Goal: Information Seeking & Learning: Compare options

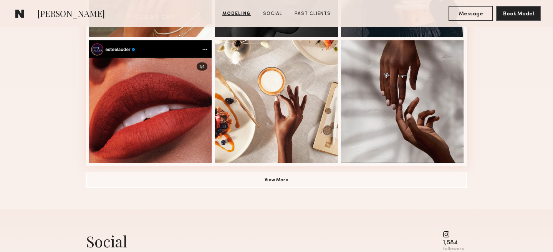
scroll to position [561, 0]
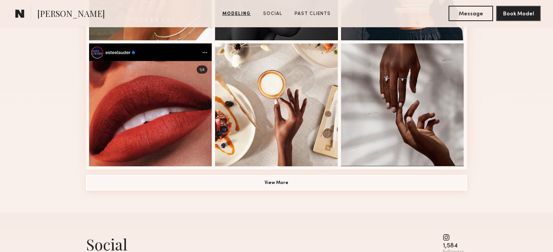
click at [316, 178] on button "View More" at bounding box center [276, 182] width 381 height 15
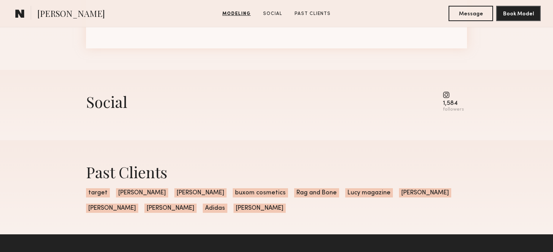
scroll to position [810, 0]
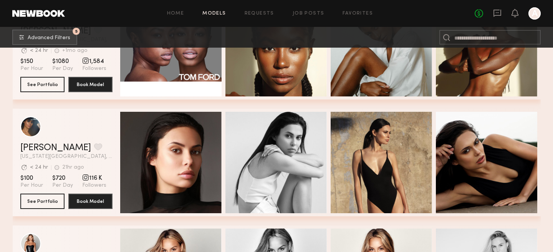
scroll to position [3936, 0]
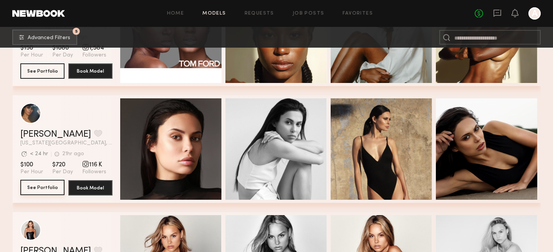
click at [46, 189] on button "See Portfolio" at bounding box center [42, 187] width 44 height 15
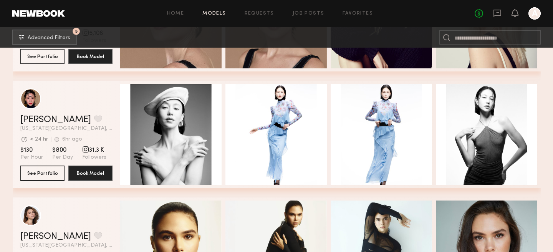
scroll to position [4542, 0]
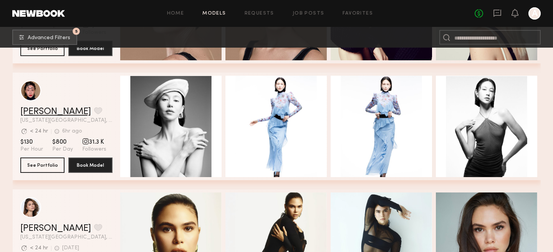
click at [38, 114] on link "Liliya C." at bounding box center [55, 111] width 71 height 9
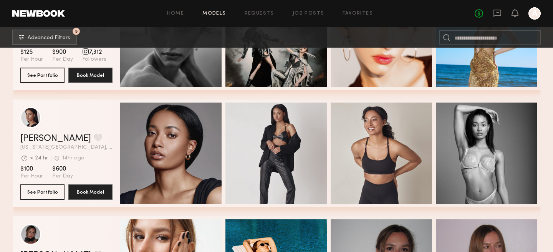
scroll to position [5099, 0]
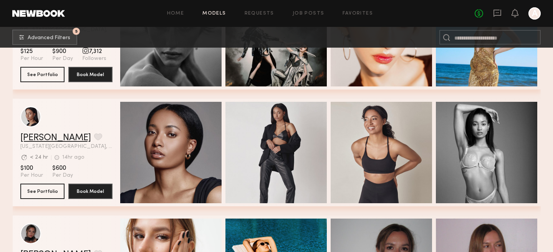
click at [40, 137] on link "Devan R." at bounding box center [55, 137] width 71 height 9
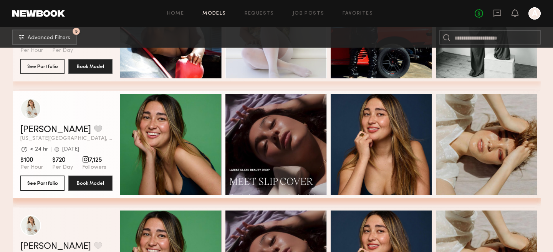
scroll to position [5578, 0]
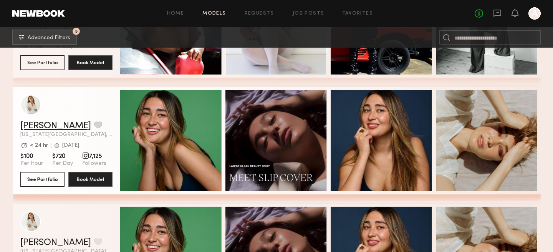
click at [37, 127] on link "Eli W." at bounding box center [55, 125] width 71 height 9
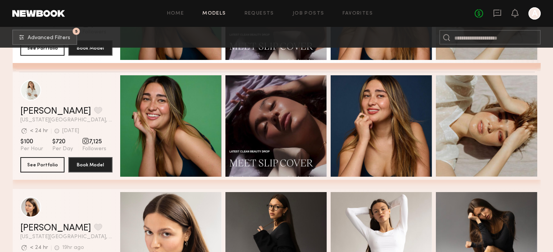
scroll to position [5714, 0]
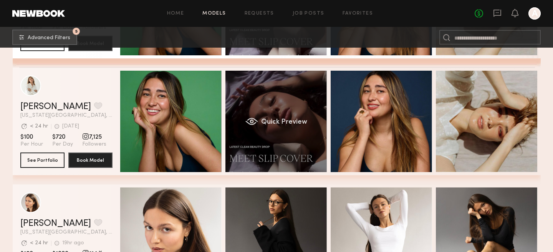
click at [271, 154] on div "Quick Preview" at bounding box center [275, 121] width 101 height 101
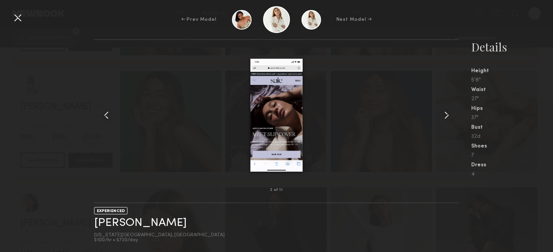
click at [153, 62] on div at bounding box center [276, 115] width 365 height 126
click at [20, 19] on div at bounding box center [18, 18] width 12 height 12
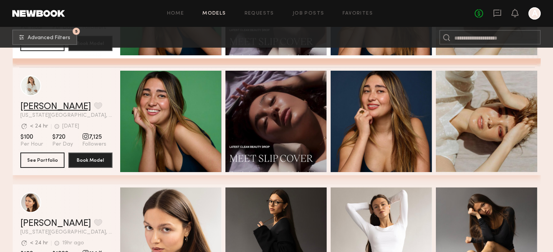
click at [36, 109] on link "Eli W." at bounding box center [55, 106] width 71 height 9
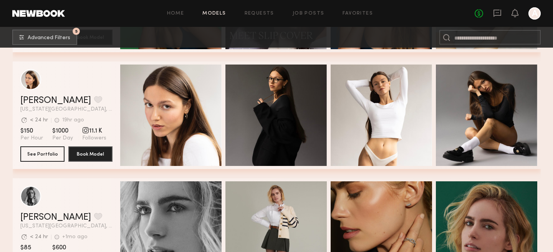
scroll to position [5852, 0]
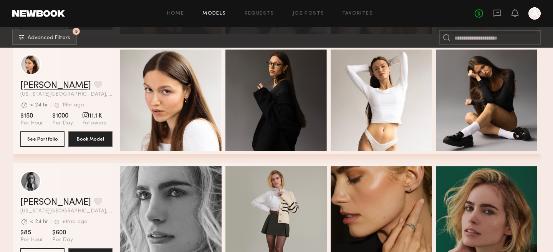
click at [43, 82] on link "[PERSON_NAME]" at bounding box center [55, 85] width 71 height 9
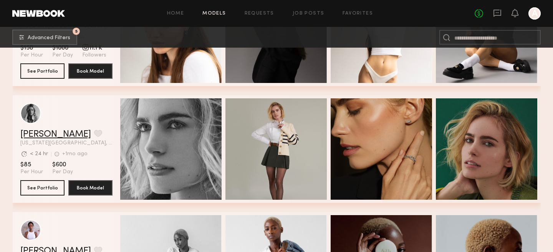
click at [45, 132] on link "Elizabeth L." at bounding box center [55, 134] width 71 height 9
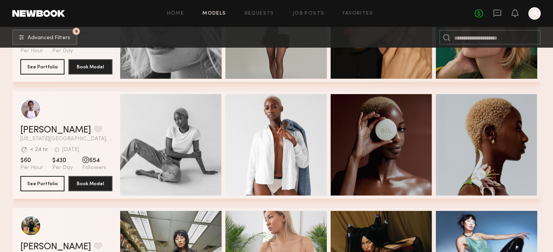
scroll to position [6054, 0]
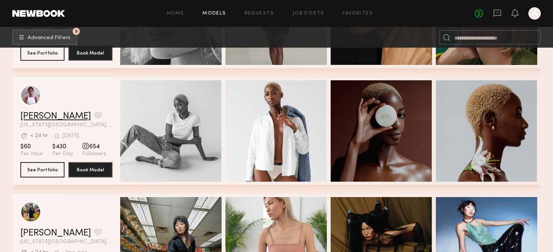
click at [38, 115] on link "Toni B." at bounding box center [55, 116] width 71 height 9
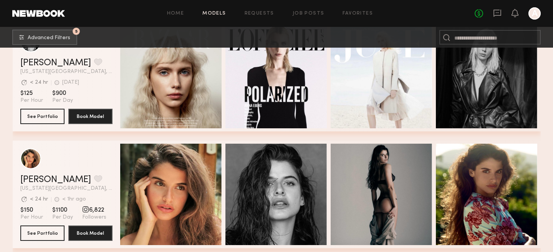
scroll to position [0, 0]
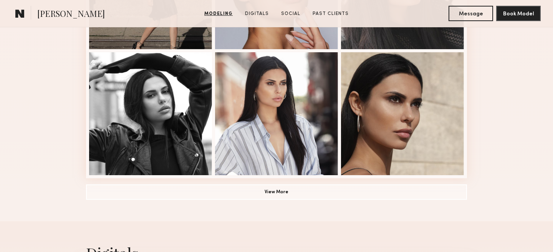
scroll to position [563, 0]
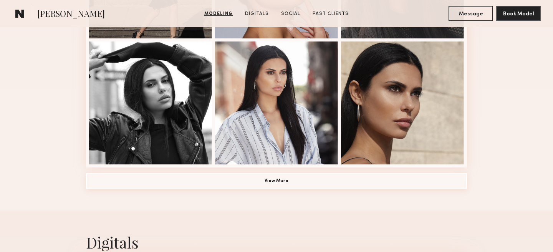
click at [266, 180] on button "View More" at bounding box center [276, 180] width 381 height 15
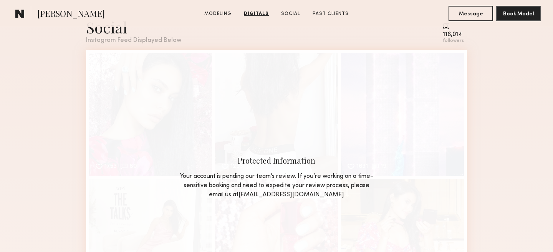
scroll to position [1586, 0]
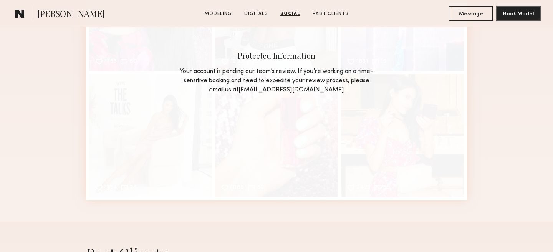
click at [268, 198] on div "Protected Information Your account is pending our team’s review. If you’re work…" at bounding box center [276, 72] width 381 height 255
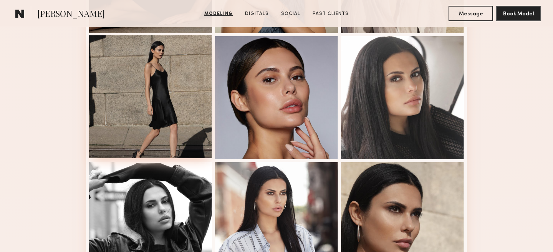
scroll to position [433, 0]
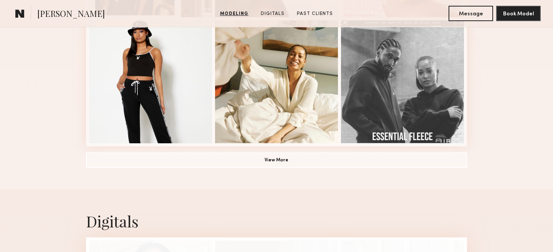
scroll to position [606, 0]
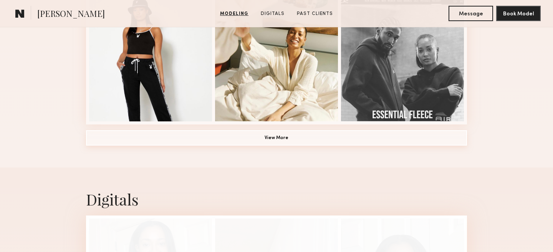
click at [353, 137] on button "View More" at bounding box center [276, 137] width 381 height 15
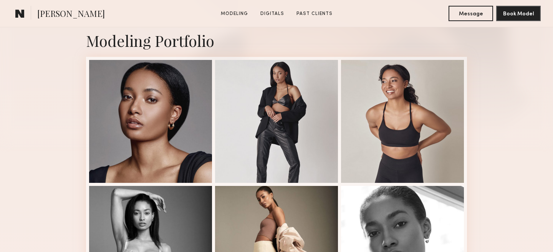
scroll to position [168, 0]
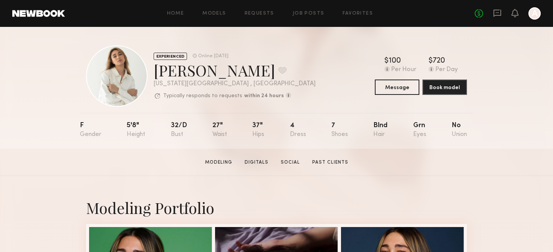
click at [175, 69] on div "[PERSON_NAME] Favorite" at bounding box center [235, 70] width 162 height 20
click at [175, 69] on div "Eli W. Favorite" at bounding box center [235, 70] width 162 height 20
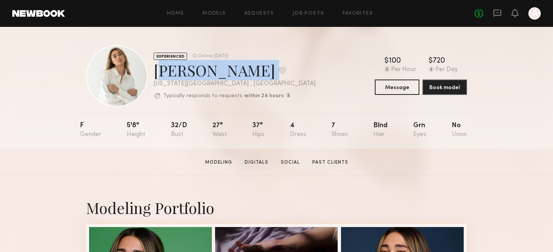
click at [175, 69] on div "Eli W. Favorite" at bounding box center [235, 70] width 162 height 20
copy div "Eli W. Favorite"
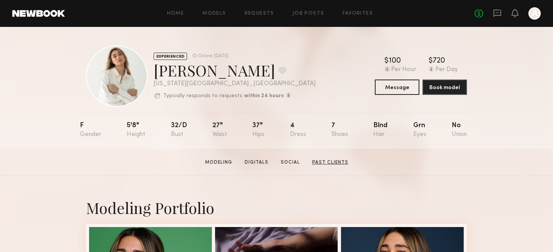
click at [321, 162] on link "Past Clients" at bounding box center [330, 162] width 42 height 7
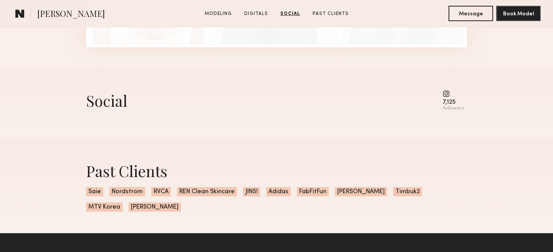
scroll to position [1007, 0]
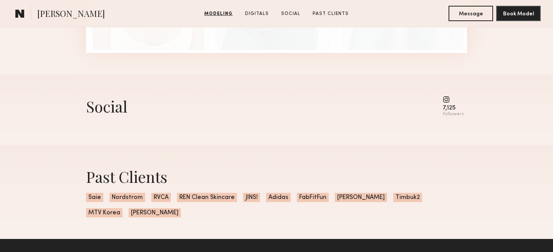
scroll to position [1001, 0]
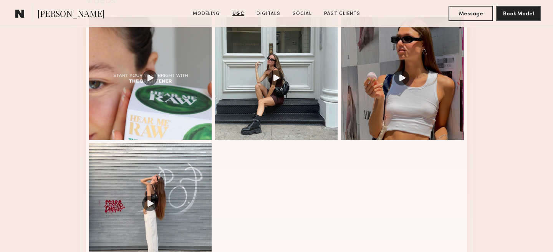
scroll to position [818, 0]
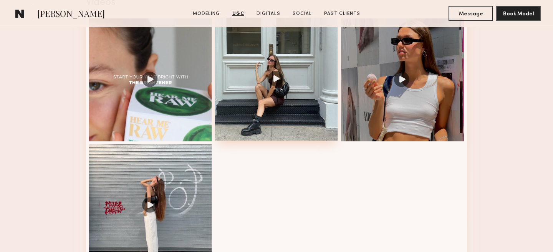
click at [250, 99] on div at bounding box center [276, 79] width 123 height 123
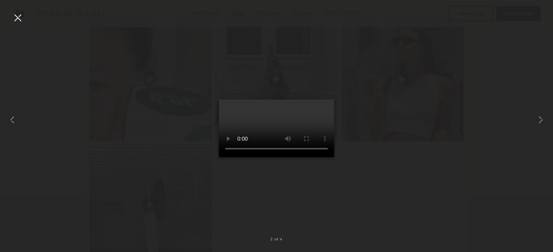
click at [373, 119] on div at bounding box center [276, 119] width 553 height 215
click at [18, 16] on div at bounding box center [18, 18] width 12 height 12
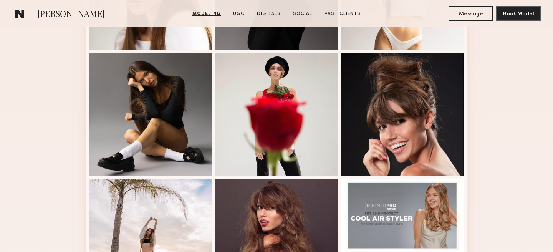
scroll to position [298, 0]
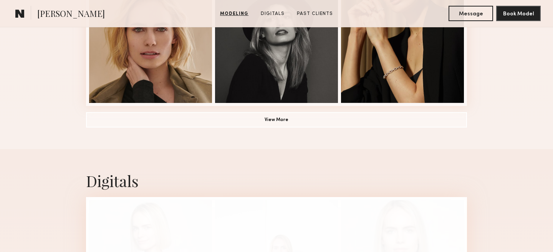
scroll to position [629, 0]
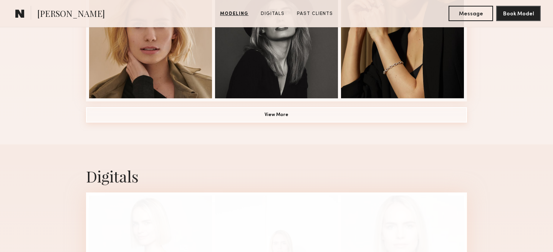
click at [238, 114] on button "View More" at bounding box center [276, 114] width 381 height 15
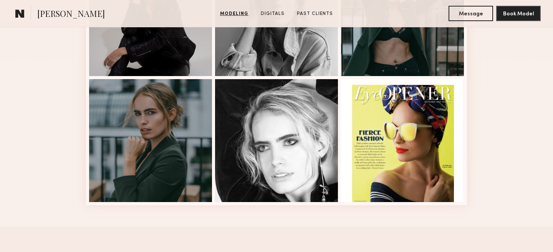
scroll to position [780, 0]
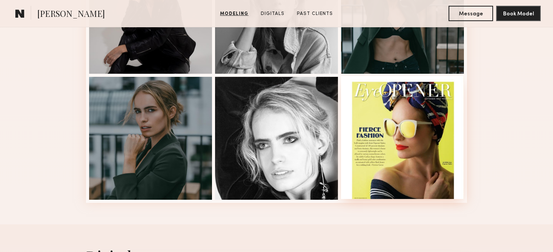
click at [447, 168] on div at bounding box center [402, 137] width 123 height 123
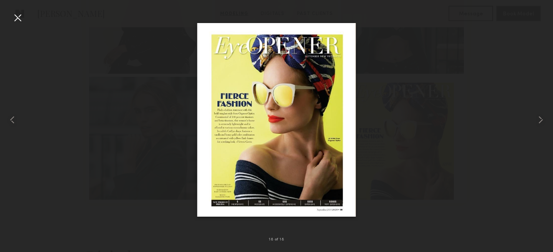
click at [331, 143] on img at bounding box center [276, 119] width 159 height 193
click at [225, 201] on img at bounding box center [276, 119] width 159 height 193
click at [225, 197] on img at bounding box center [276, 119] width 159 height 193
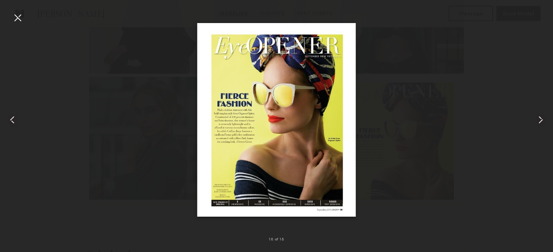
click at [452, 150] on div at bounding box center [276, 119] width 553 height 215
click at [19, 21] on div at bounding box center [18, 18] width 12 height 12
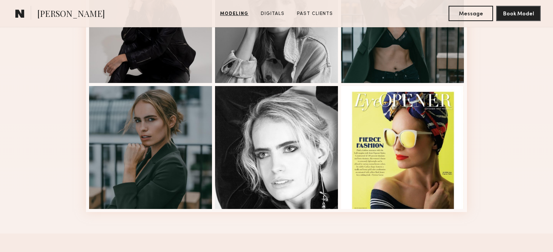
scroll to position [773, 0]
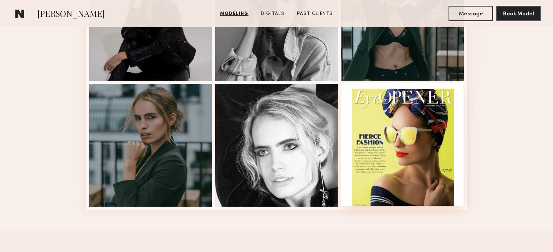
click at [415, 160] on div at bounding box center [402, 144] width 123 height 123
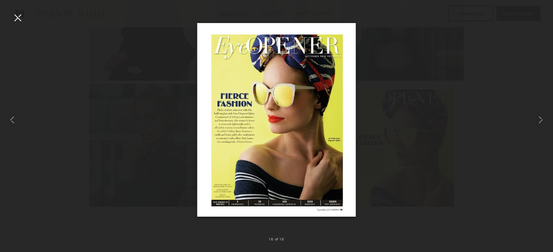
click at [223, 188] on img at bounding box center [276, 119] width 159 height 193
click at [139, 211] on div at bounding box center [276, 119] width 553 height 215
click at [156, 88] on div at bounding box center [276, 119] width 553 height 215
click at [19, 16] on div at bounding box center [18, 18] width 12 height 12
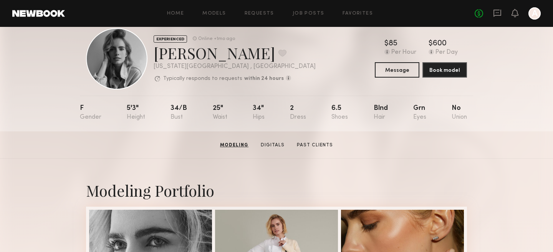
scroll to position [0, 0]
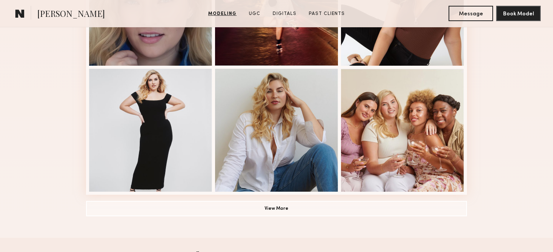
scroll to position [557, 0]
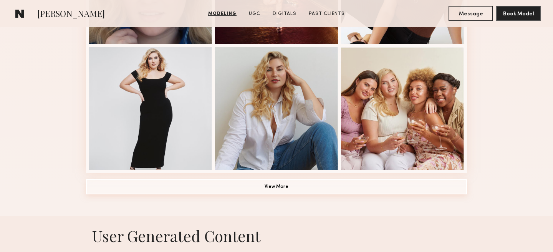
click at [281, 186] on button "View More" at bounding box center [276, 186] width 381 height 15
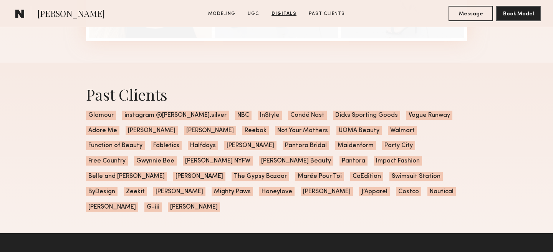
scroll to position [2276, 0]
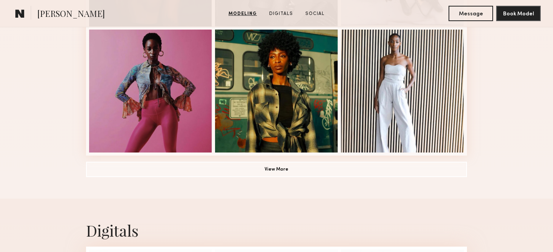
scroll to position [576, 0]
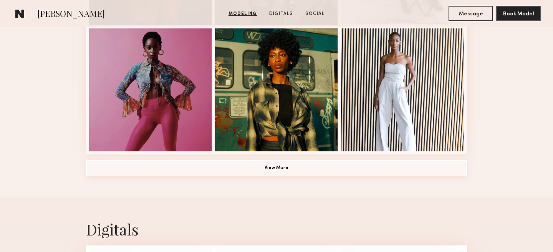
click at [248, 170] on button "View More" at bounding box center [276, 167] width 381 height 15
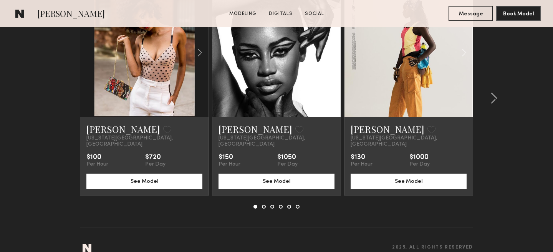
scroll to position [1704, 0]
